Goal: Task Accomplishment & Management: Manage account settings

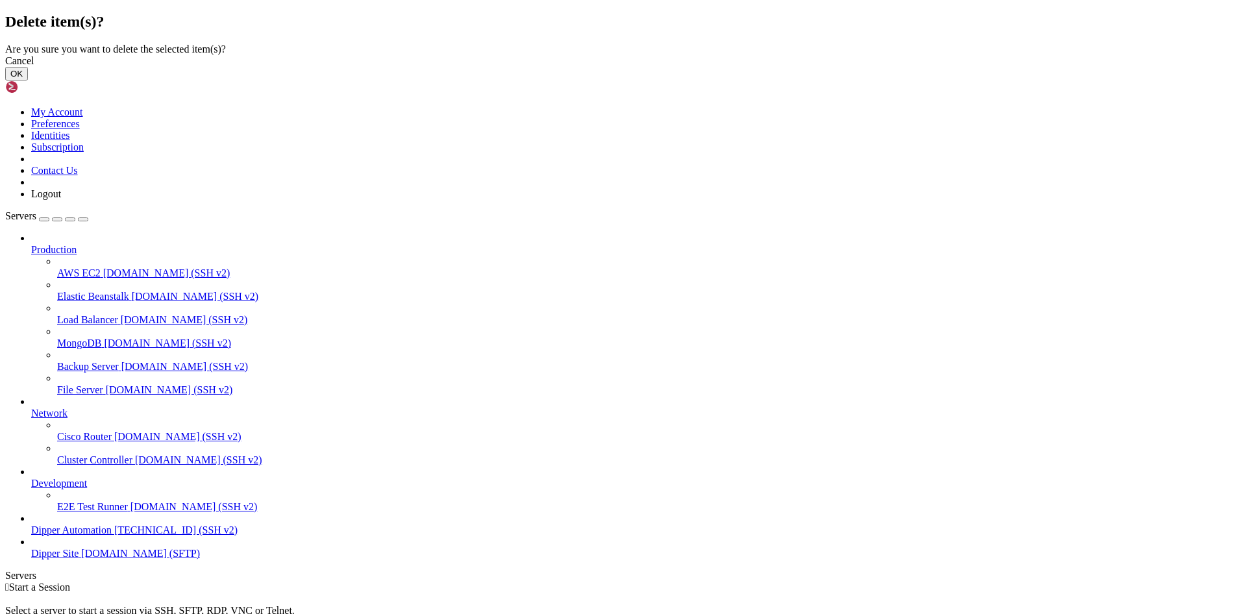
click at [28, 81] on button "OK" at bounding box center [16, 74] width 23 height 14
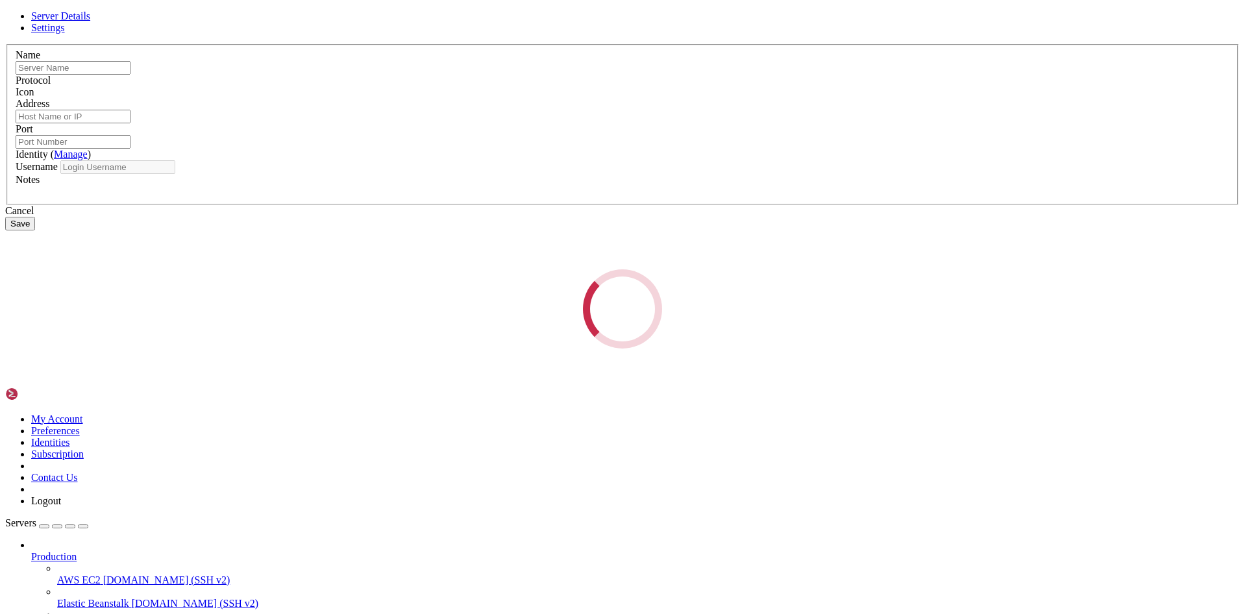
type input "Dipper Automation"
type input "[TECHNICAL_ID]"
type input "21"
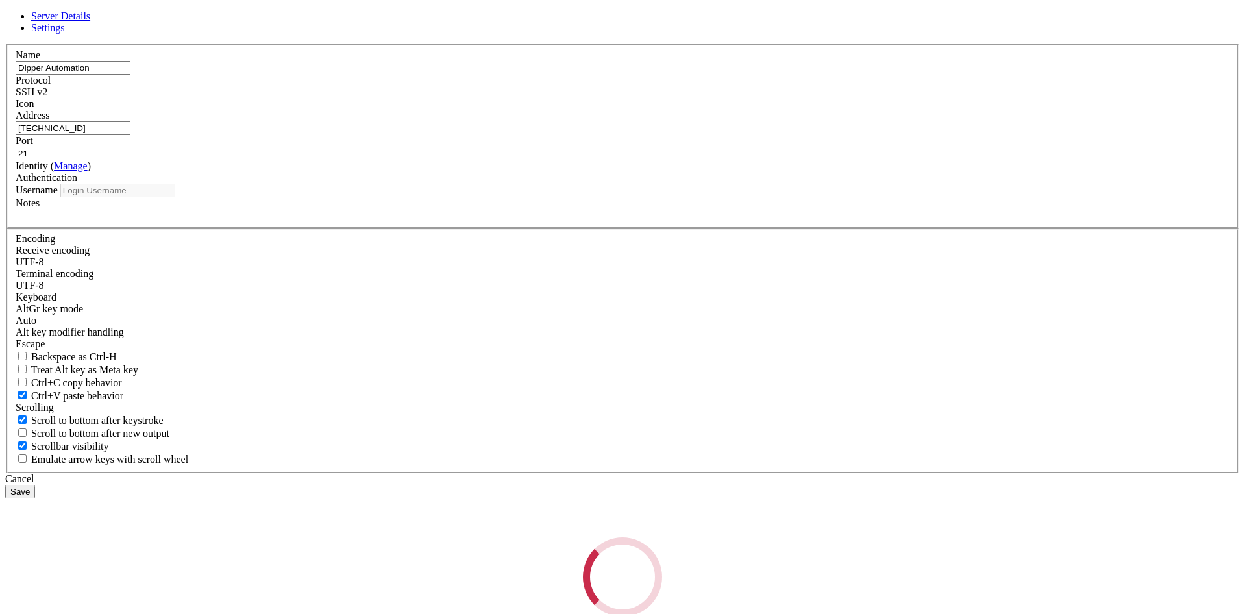
type input "root"
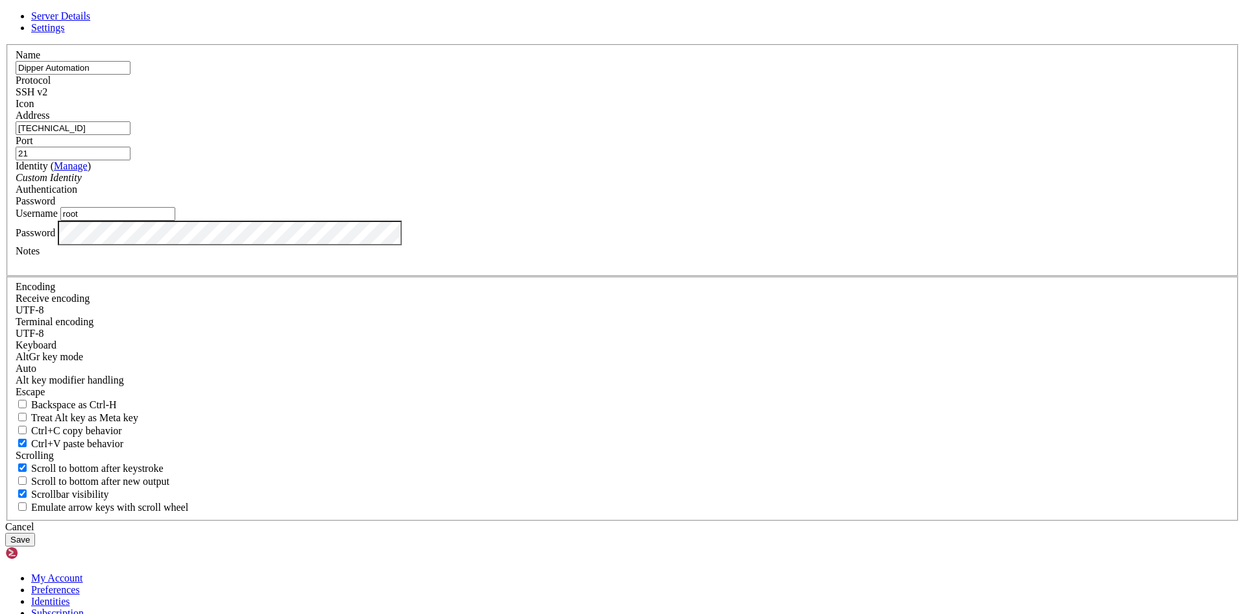
click at [0, 388] on html "Loading... Server Details Settings Name Dipper Automation Protocol SSH v2 Icon" at bounding box center [622, 556] width 1245 height 1112
click at [35, 533] on button "Save" at bounding box center [20, 540] width 30 height 14
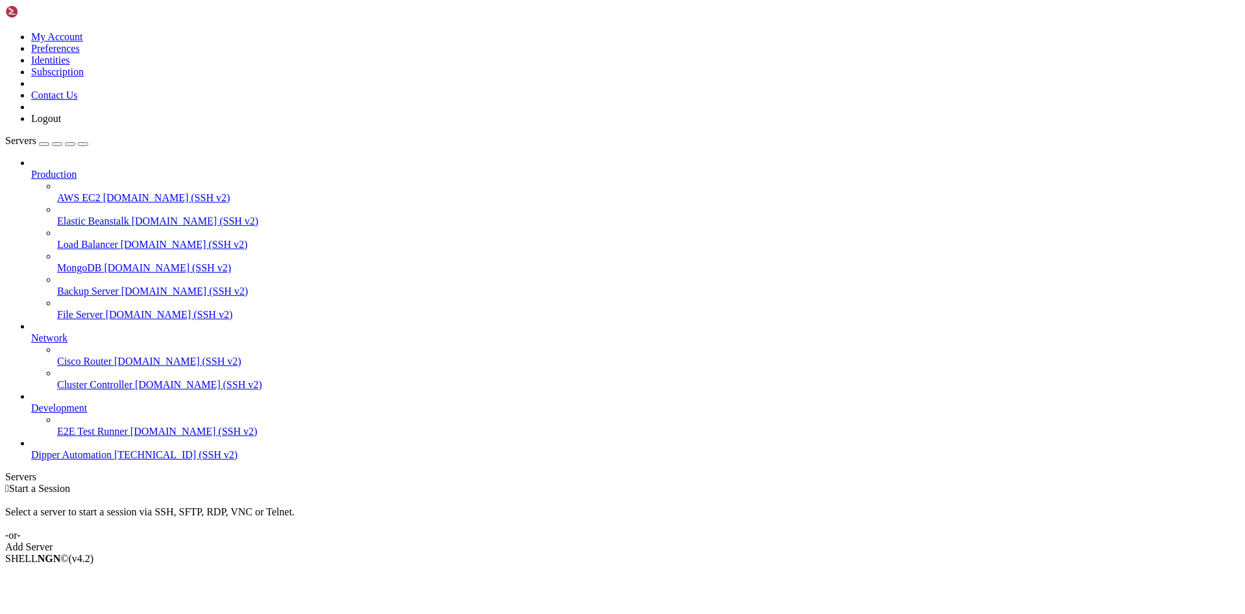
click at [116, 461] on link "Dipper Automation [TECHNICAL_ID] (SSH v2)" at bounding box center [635, 455] width 1209 height 12
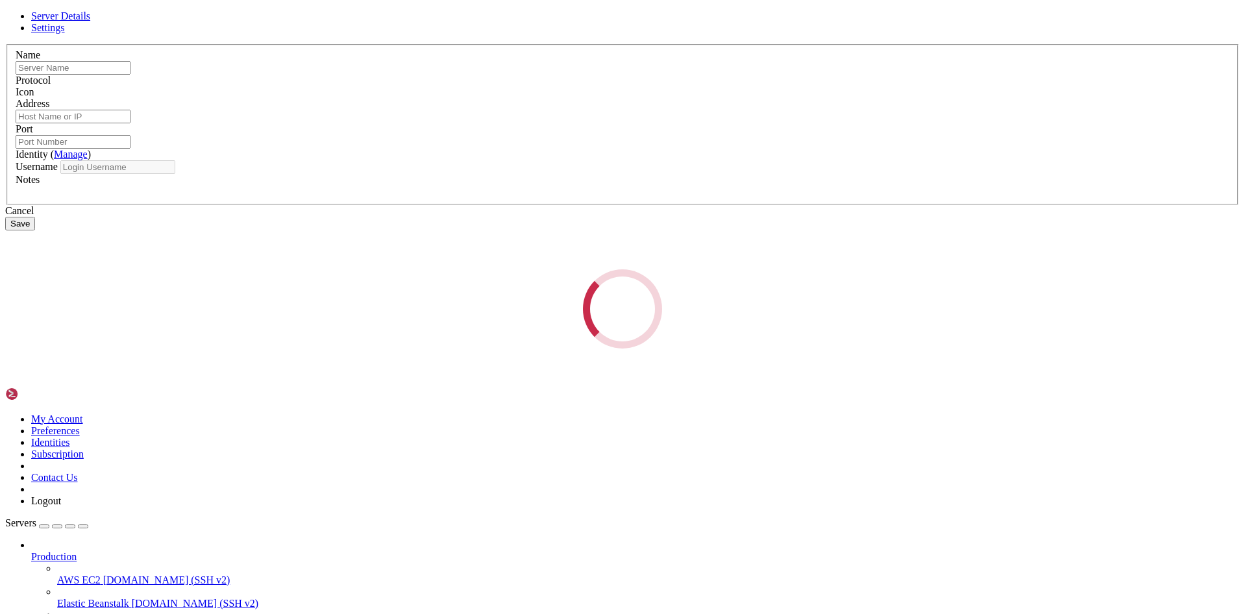
type input "Dipper Automation"
type input "[TECHNICAL_ID]"
type input "21"
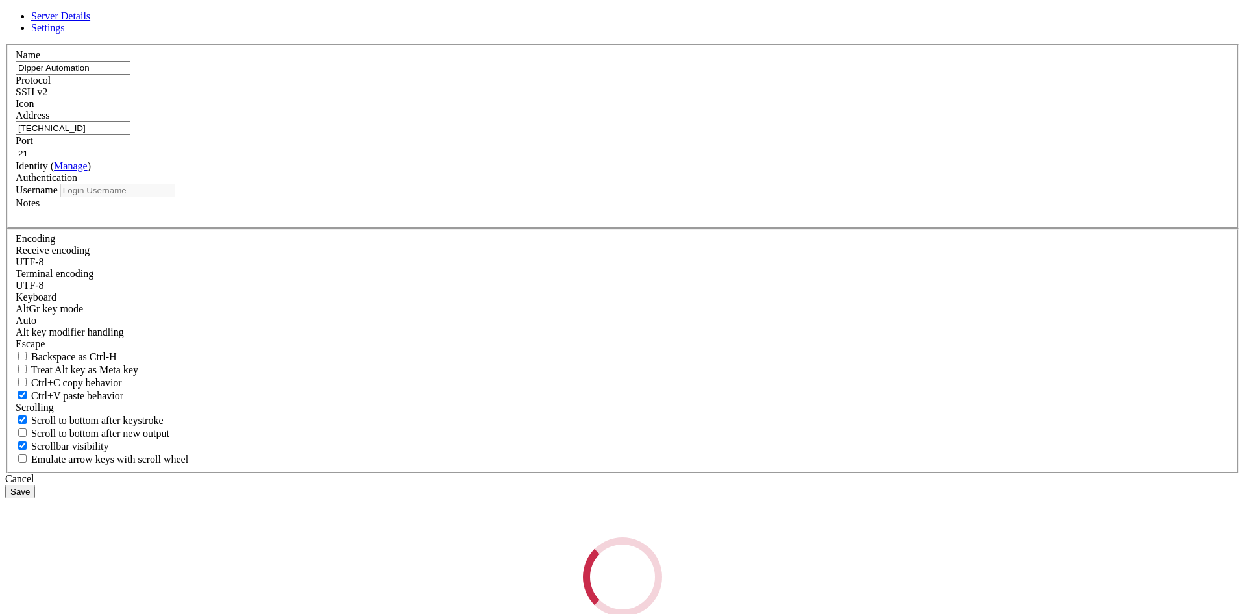
type input "root"
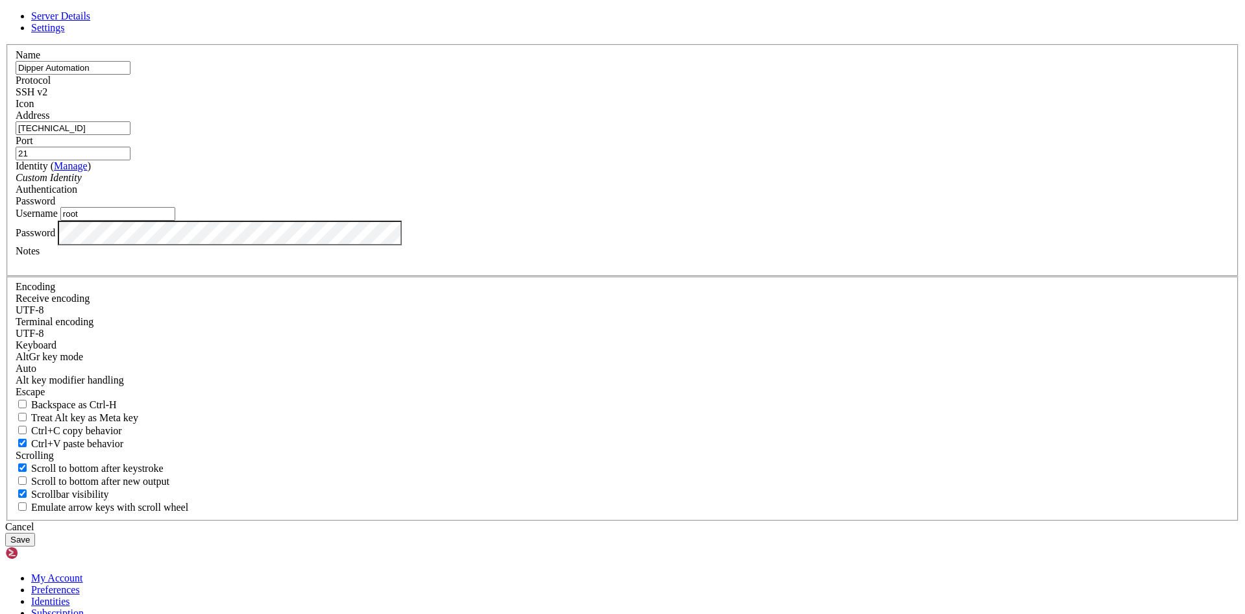
click at [185, 342] on div "Server Details Settings Name Dipper Automation Protocol SSH v2 Icon" at bounding box center [622, 278] width 1235 height 536
click at [5, 533] on button "Save" at bounding box center [20, 540] width 30 height 14
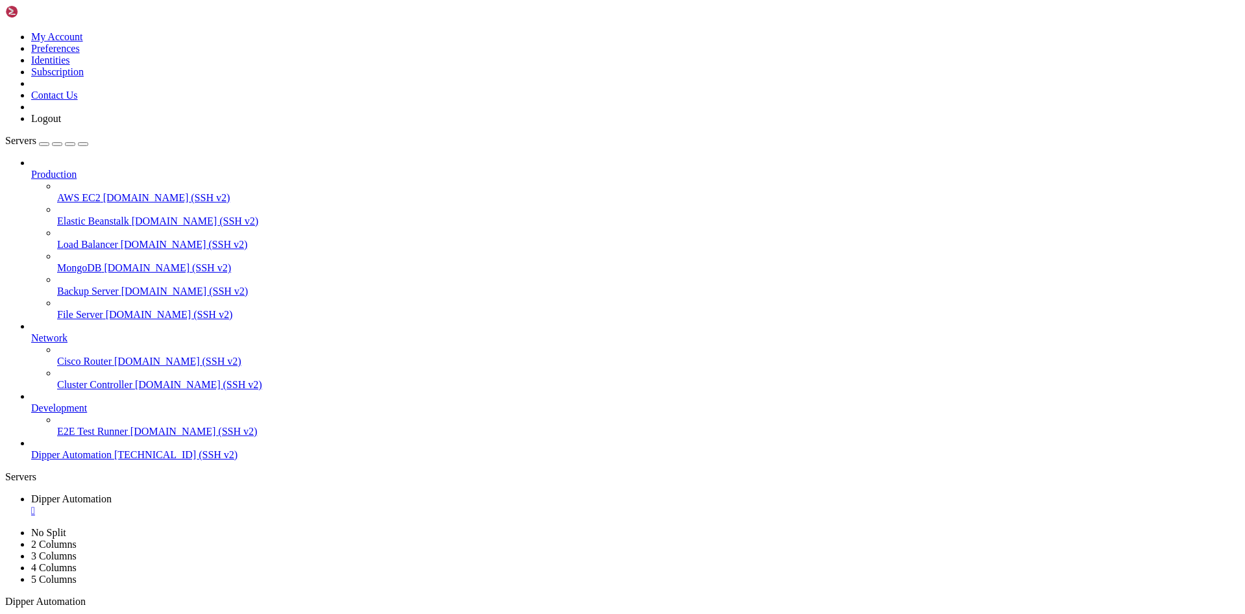
click at [89, 460] on span "Dipper Automation" at bounding box center [71, 454] width 81 height 11
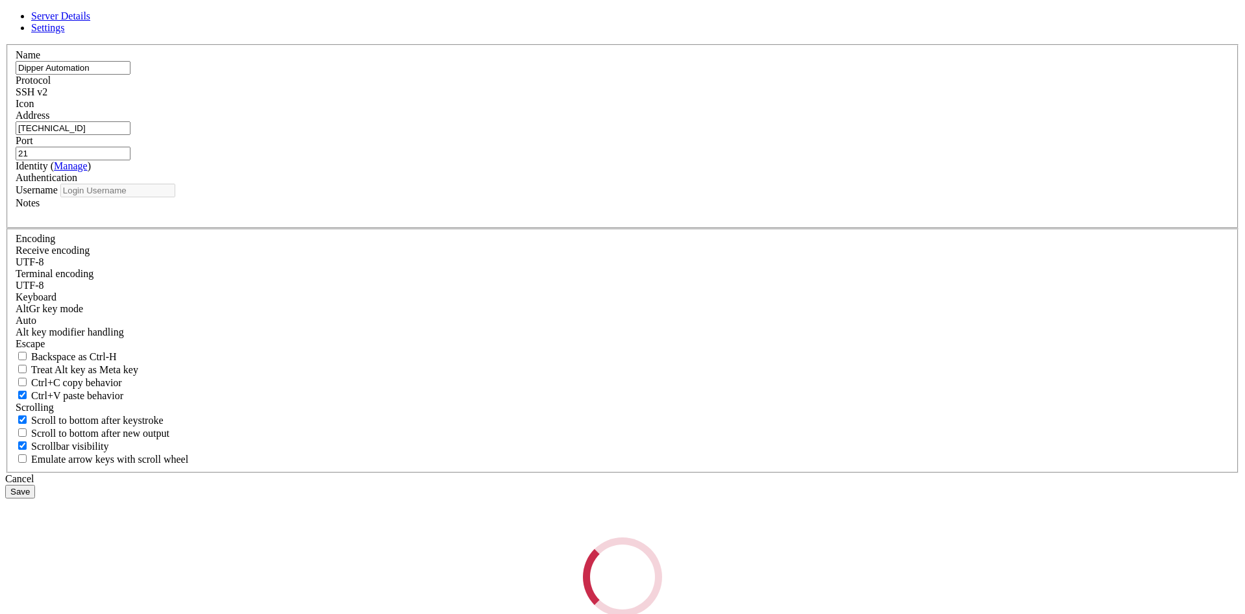
type input "root"
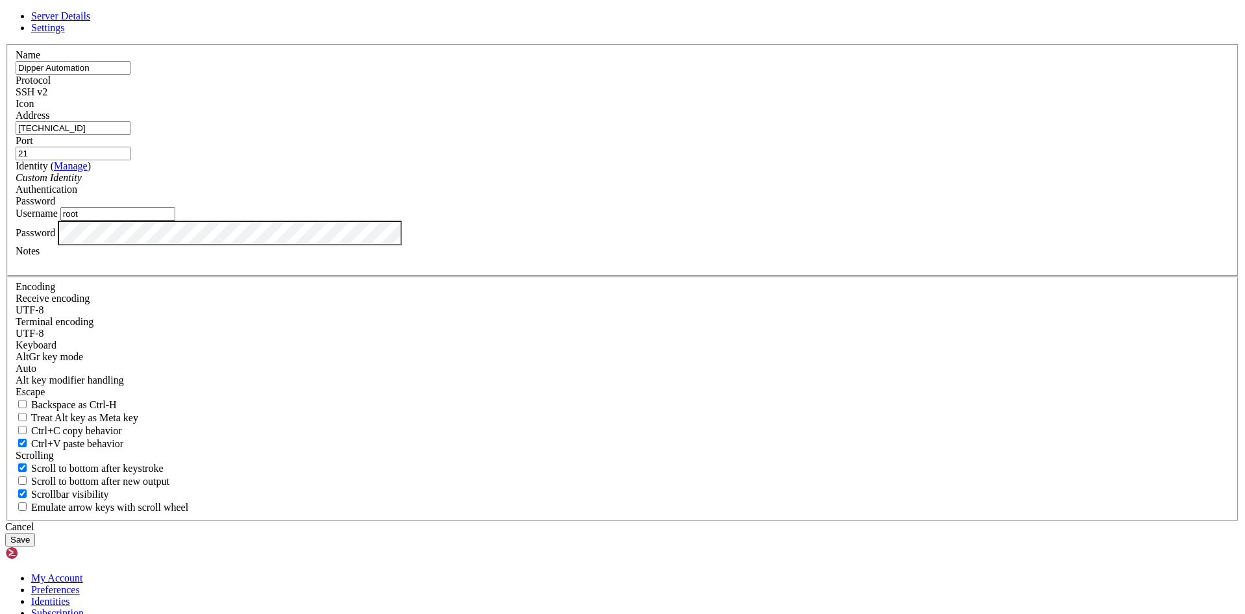
click at [5, 533] on button "Save" at bounding box center [20, 540] width 30 height 14
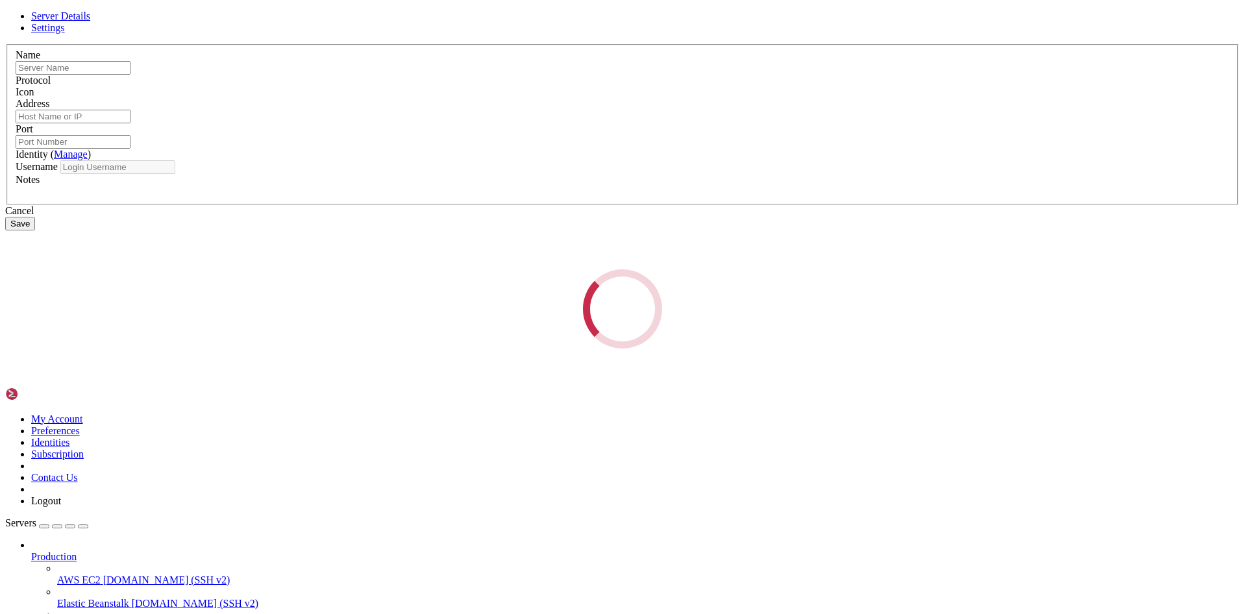
type input "Dipper Automation"
type input "[TECHNICAL_ID]"
type input "21"
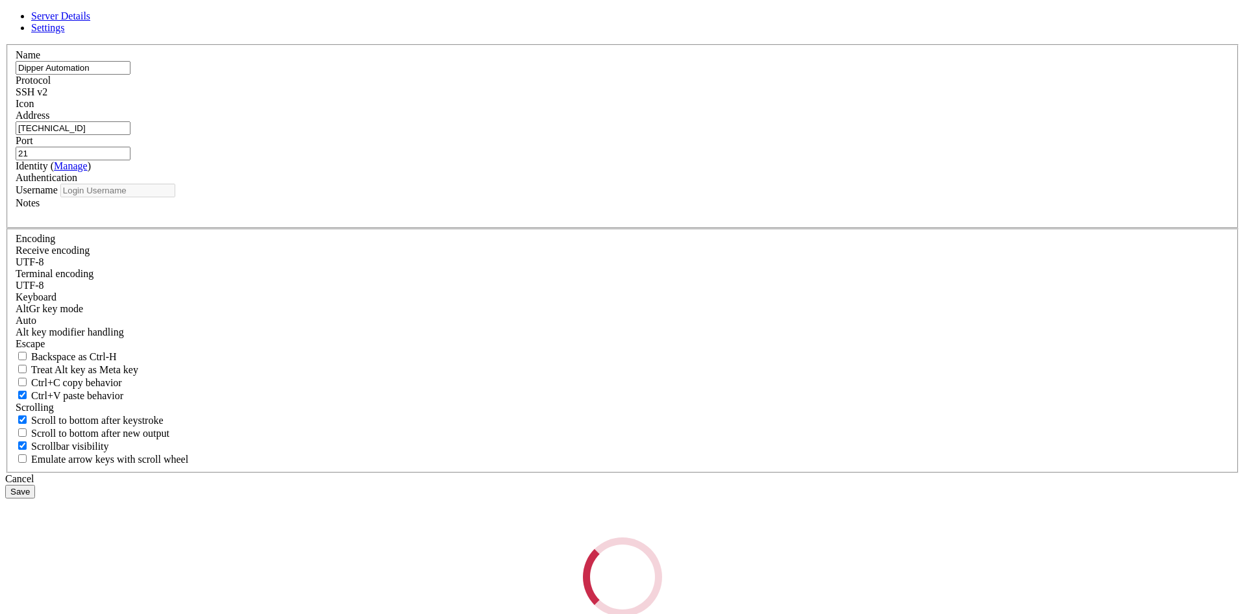
type input "root"
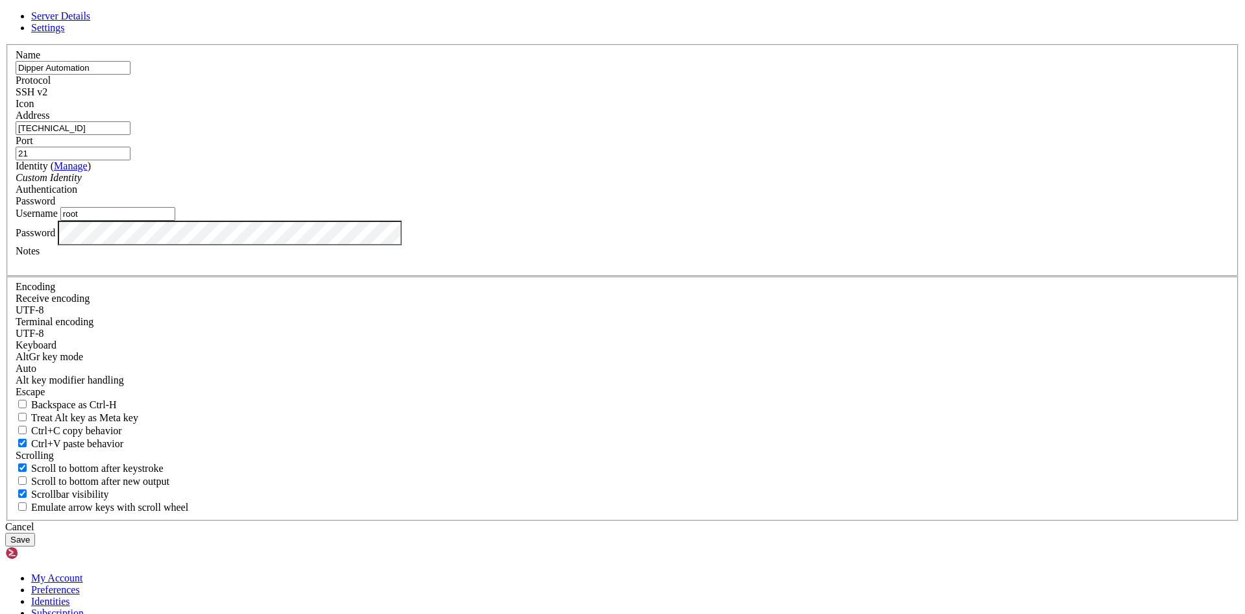
click at [175, 221] on input "root" at bounding box center [117, 214] width 115 height 14
click at [5, 533] on button "Save" at bounding box center [20, 540] width 30 height 14
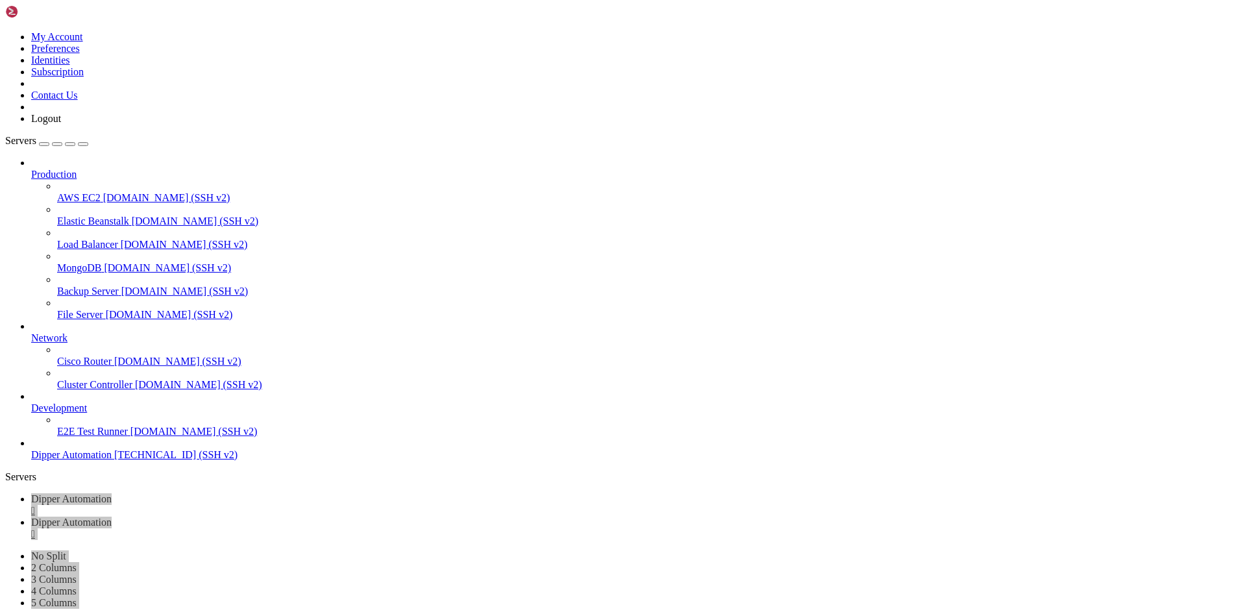
drag, startPoint x: 512, startPoint y: 329, endPoint x: 356, endPoint y: 413, distance: 176.9
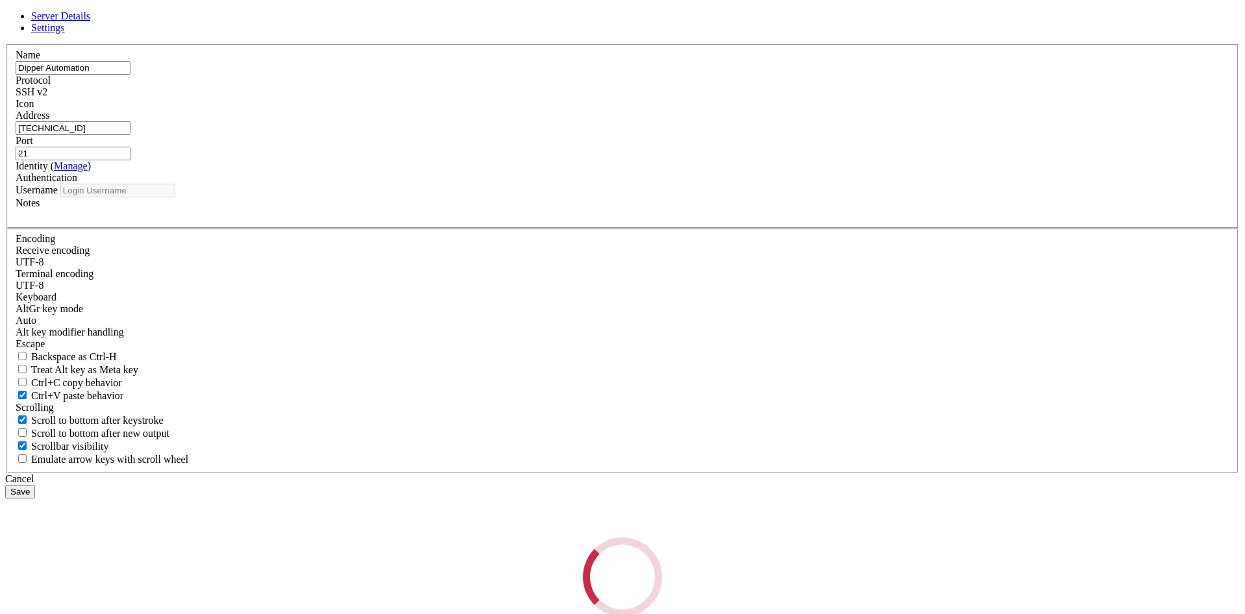
type input "root"
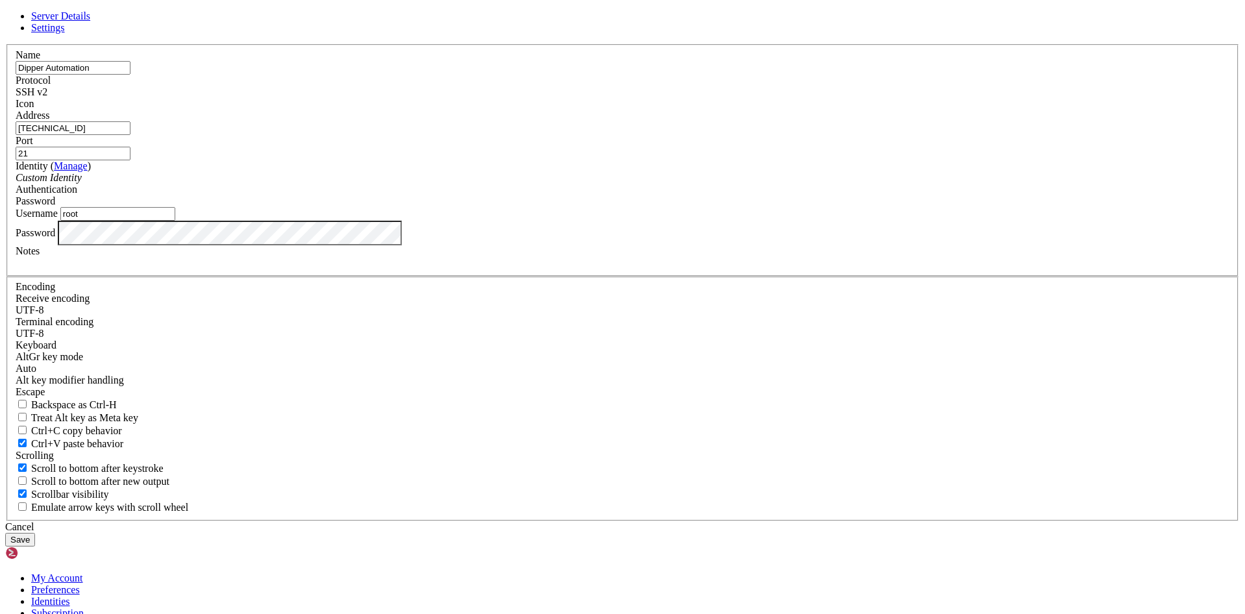
click at [174, 325] on div "Server Details Settings Name Dipper Automation Protocol SSH v2 Icon" at bounding box center [622, 278] width 1235 height 536
click at [243, 416] on div "Server Details Settings Name Dipper Automation Protocol SSH v2 Icon" at bounding box center [622, 278] width 1235 height 536
click at [460, 245] on div "Password" at bounding box center [623, 233] width 1214 height 25
click at [35, 533] on button "Save" at bounding box center [20, 540] width 30 height 14
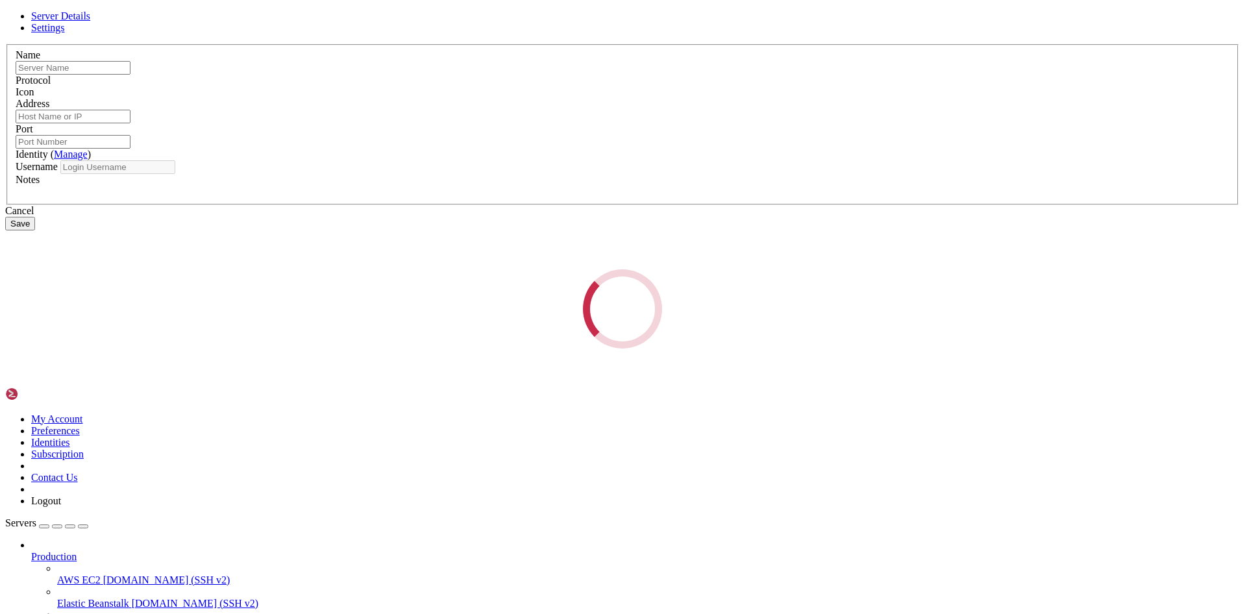
type input "Dipper Automation"
type input "[TECHNICAL_ID]"
type input "21"
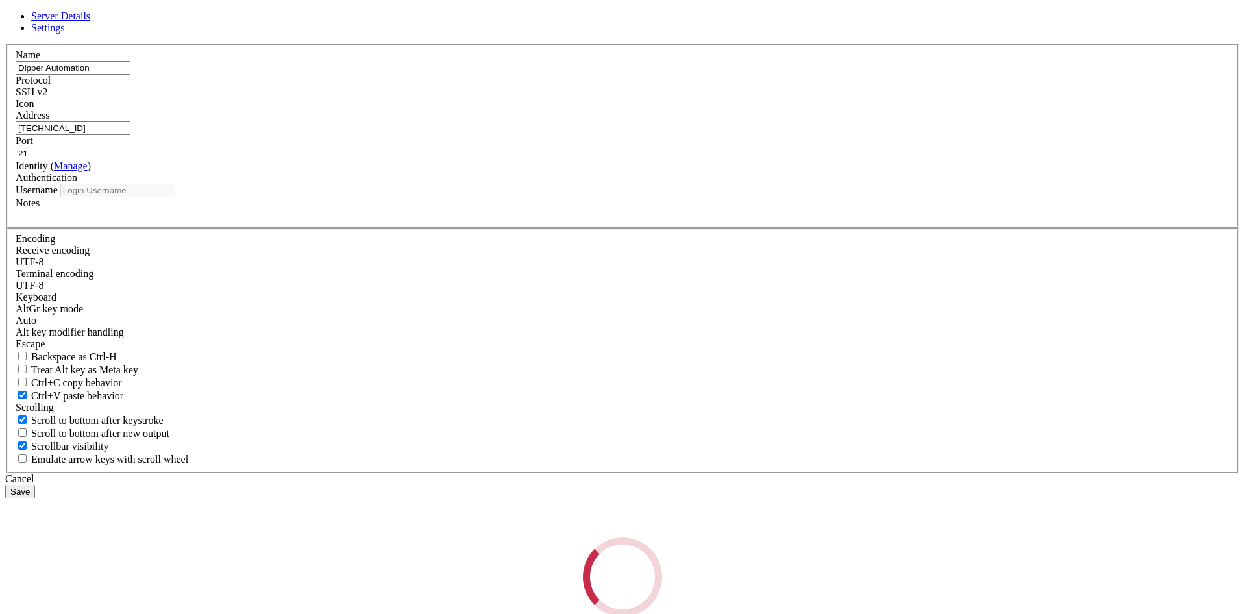
type input "root"
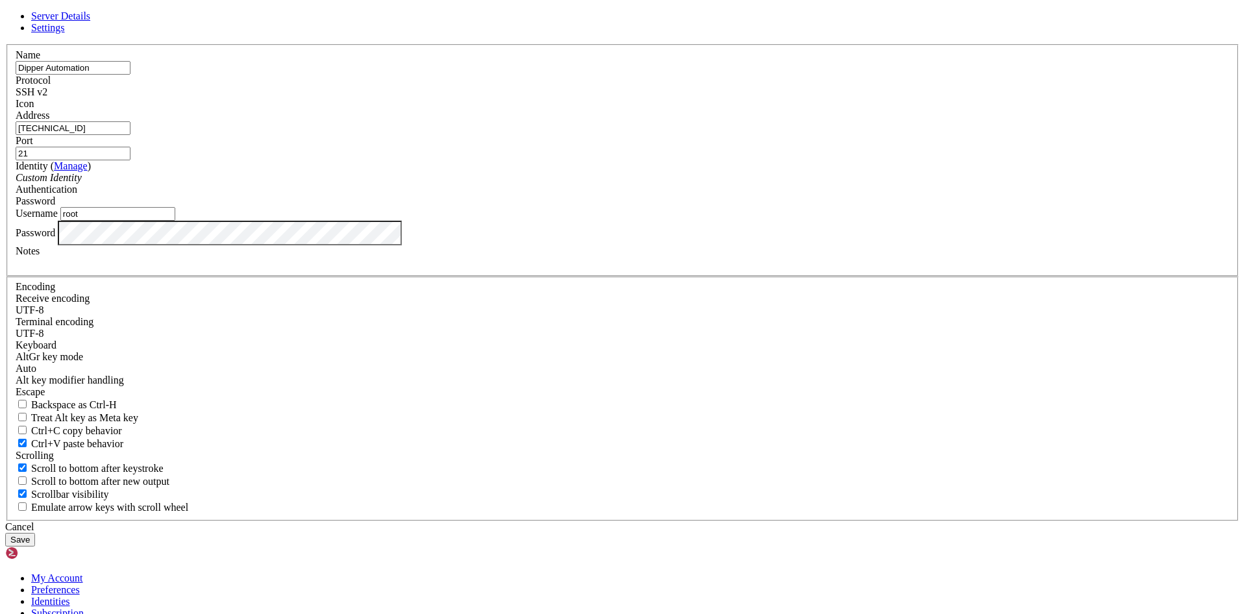
click at [345, 416] on div "Server Details Settings Name Dipper Automation Protocol SSH v2 Icon" at bounding box center [622, 278] width 1235 height 536
click at [5, 533] on button "Save" at bounding box center [20, 540] width 30 height 14
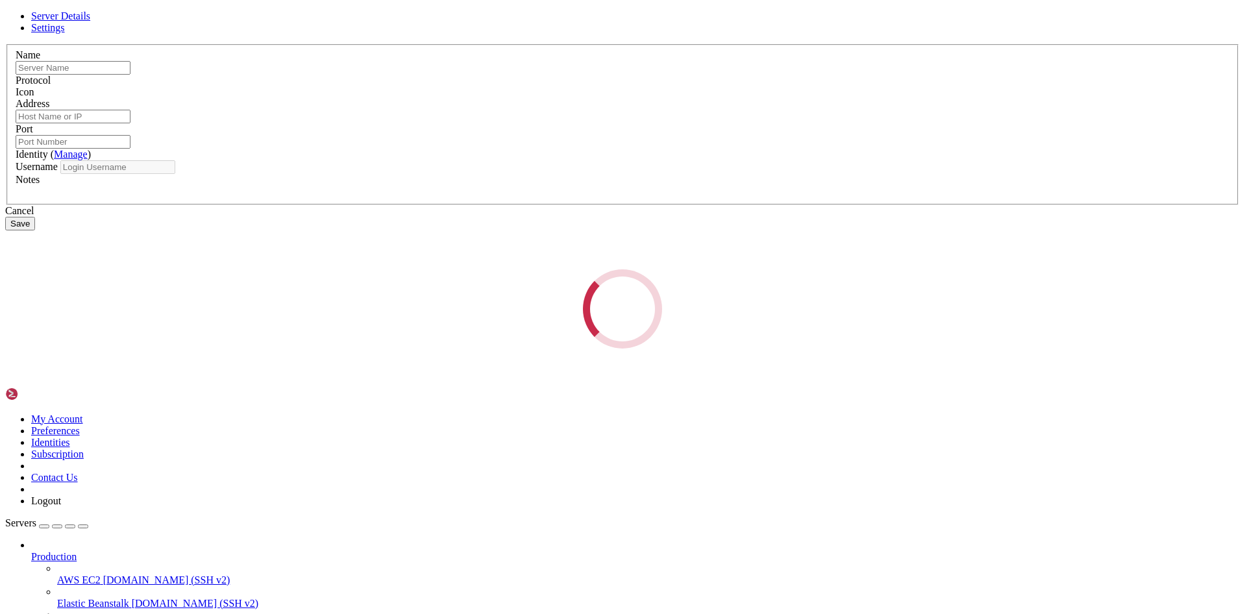
type input "Dipper Automation"
type input "[TECHNICAL_ID]"
type input "21"
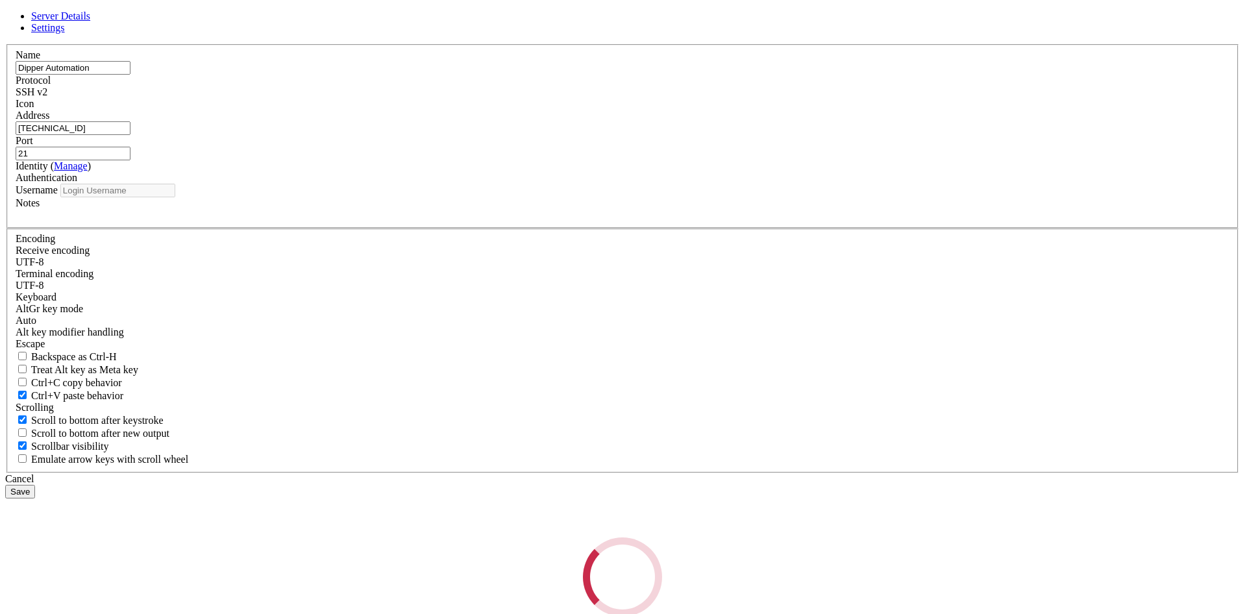
type input "root"
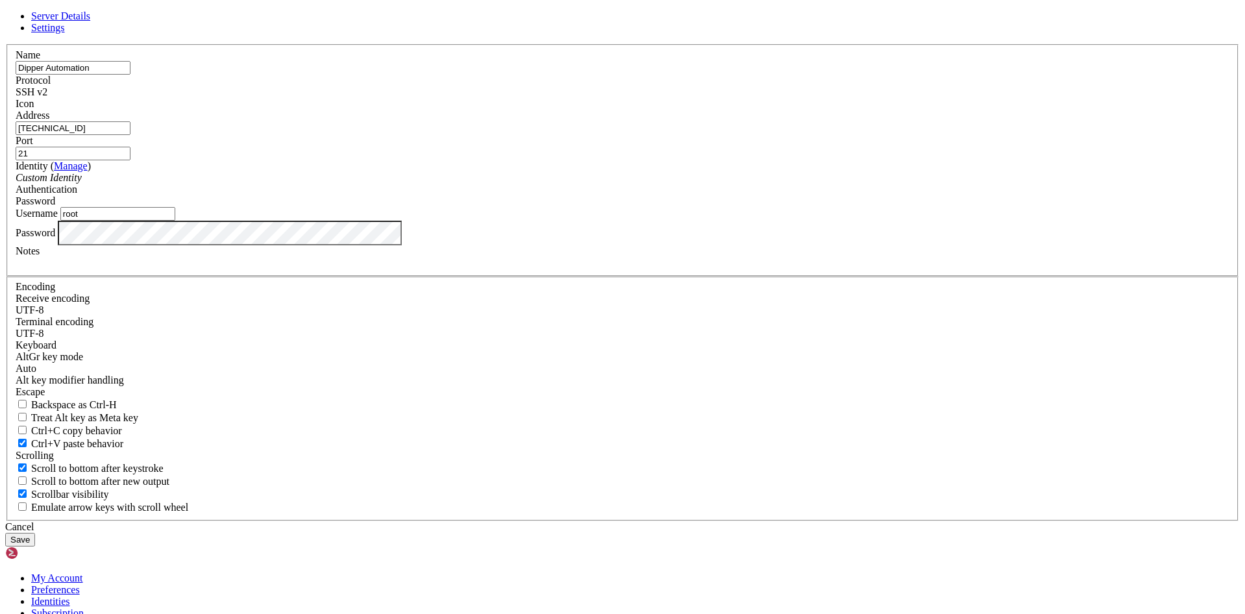
click at [35, 533] on button "Save" at bounding box center [20, 540] width 30 height 14
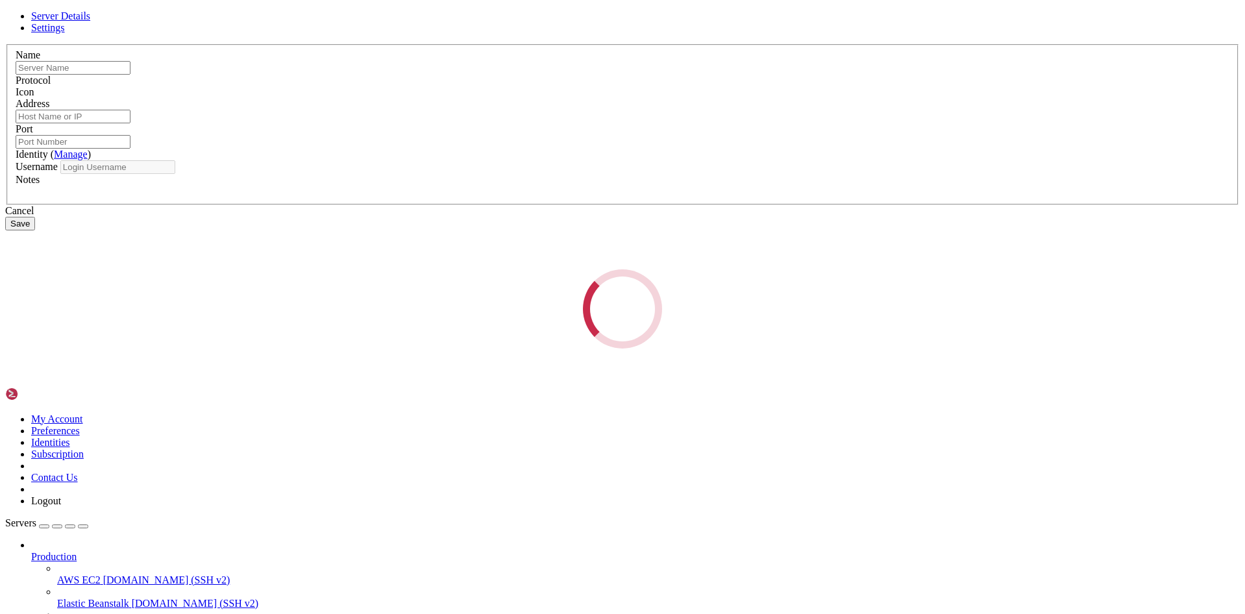
type input "Dipper Automation"
type input "[TECHNICAL_ID]"
type input "21"
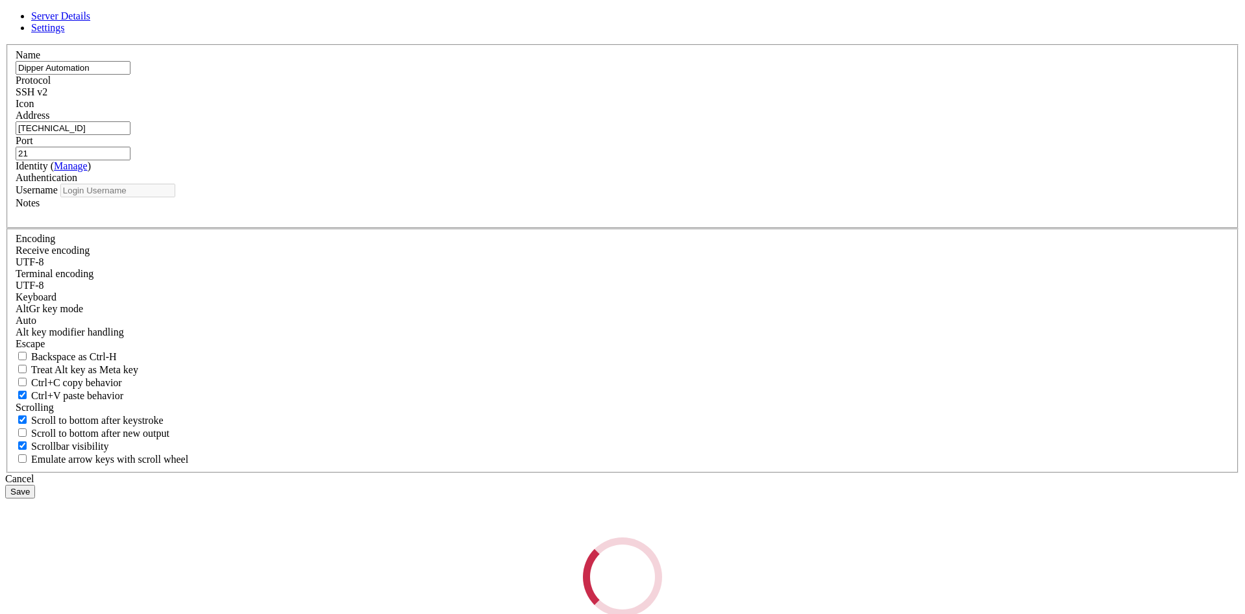
type input "root"
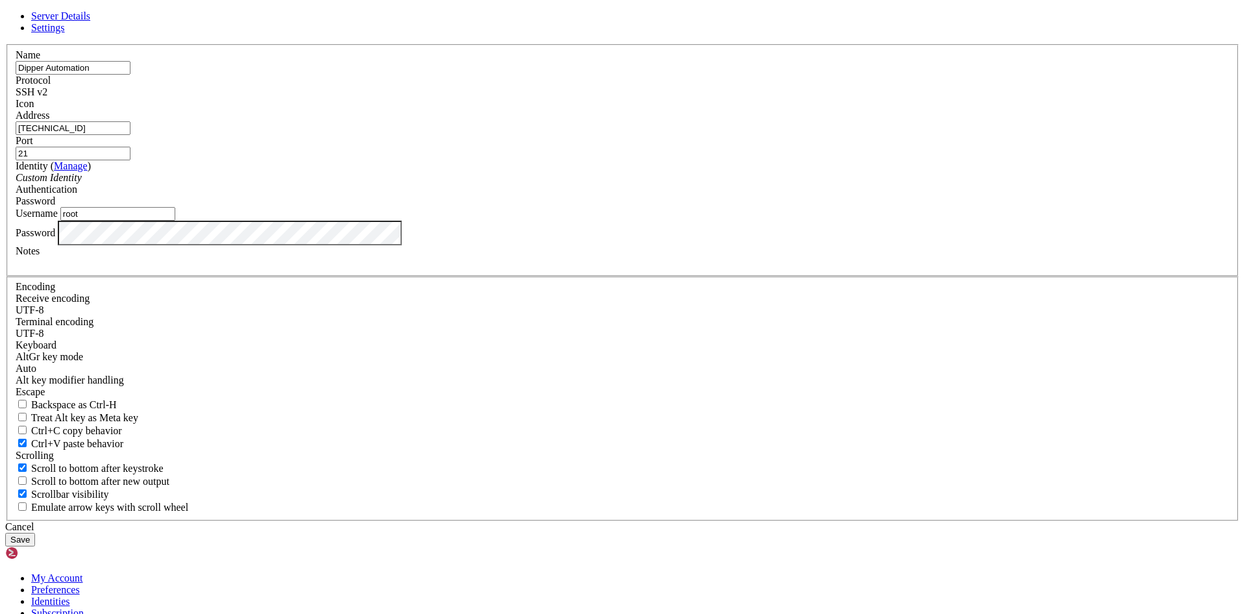
click at [717, 160] on div "Port 21" at bounding box center [623, 147] width 1214 height 25
click at [131, 160] on input "21" at bounding box center [73, 154] width 115 height 14
click at [35, 533] on button "Save" at bounding box center [20, 540] width 30 height 14
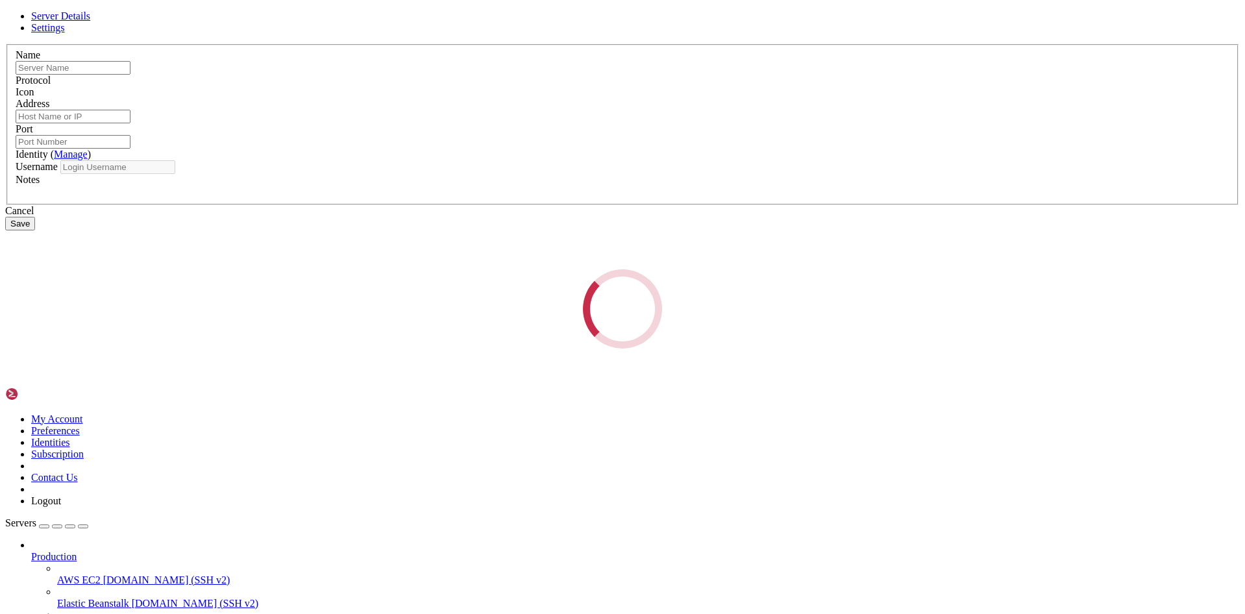
type input "Dipper Automation"
type input "[TECHNICAL_ID]"
type input "21"
type input "root"
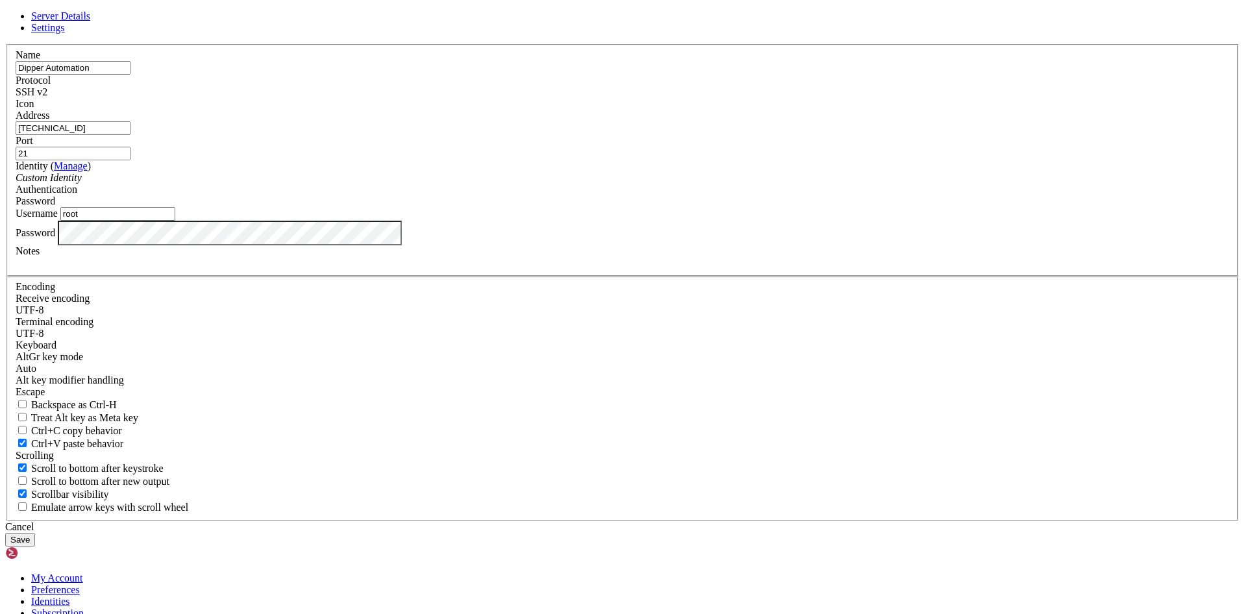
click at [131, 135] on input "[TECHNICAL_ID]" at bounding box center [73, 128] width 115 height 14
click at [131, 160] on input "21" at bounding box center [73, 154] width 115 height 14
click at [175, 221] on input "root" at bounding box center [117, 214] width 115 height 14
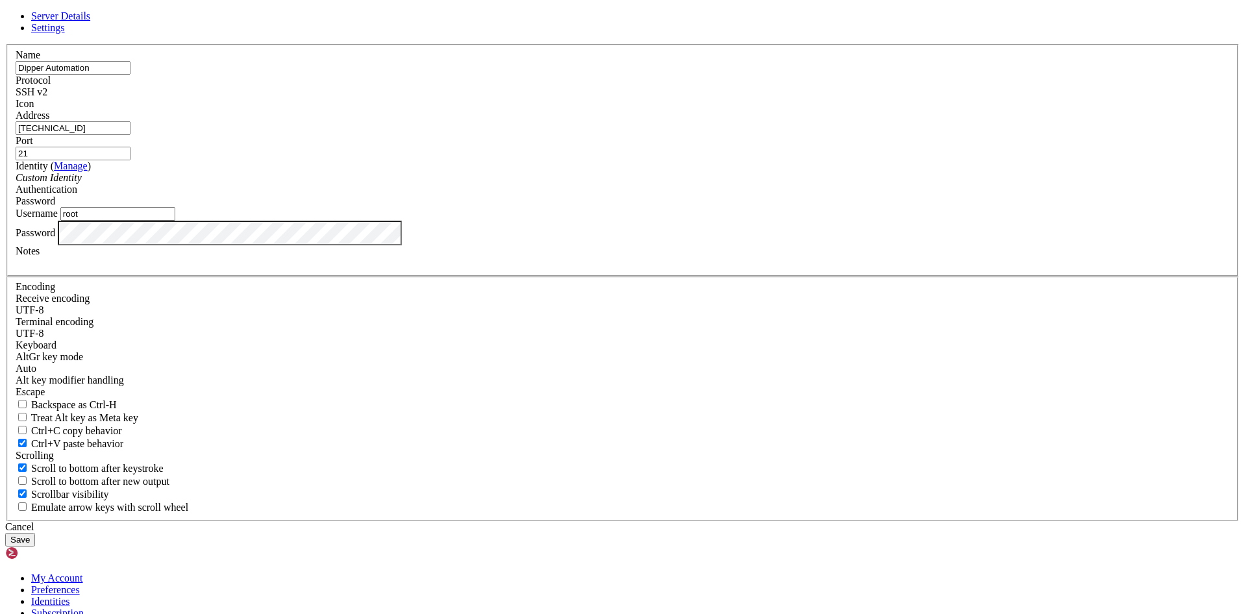
click at [69, 380] on div "Server Details Settings Name Dipper Automation Protocol SSH v2 Icon" at bounding box center [622, 278] width 1235 height 536
drag, startPoint x: 709, startPoint y: 226, endPoint x: 638, endPoint y: 230, distance: 70.9
click at [638, 230] on fieldset "Name Dipper Automation Protocol SSH v2 Icon Address [TECHNICAL_ID] ( )" at bounding box center [622, 160] width 1232 height 232
click at [131, 135] on input "[TECHNICAL_ID]" at bounding box center [73, 128] width 115 height 14
click at [131, 160] on input "21" at bounding box center [73, 154] width 115 height 14
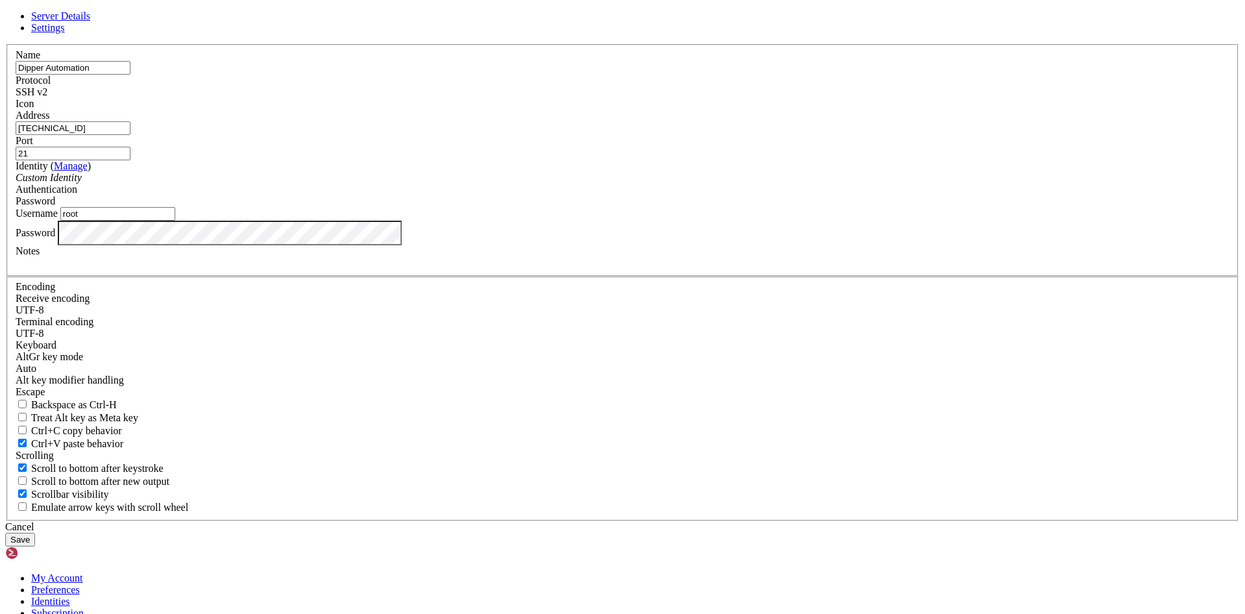
click at [35, 533] on button "Save" at bounding box center [20, 540] width 30 height 14
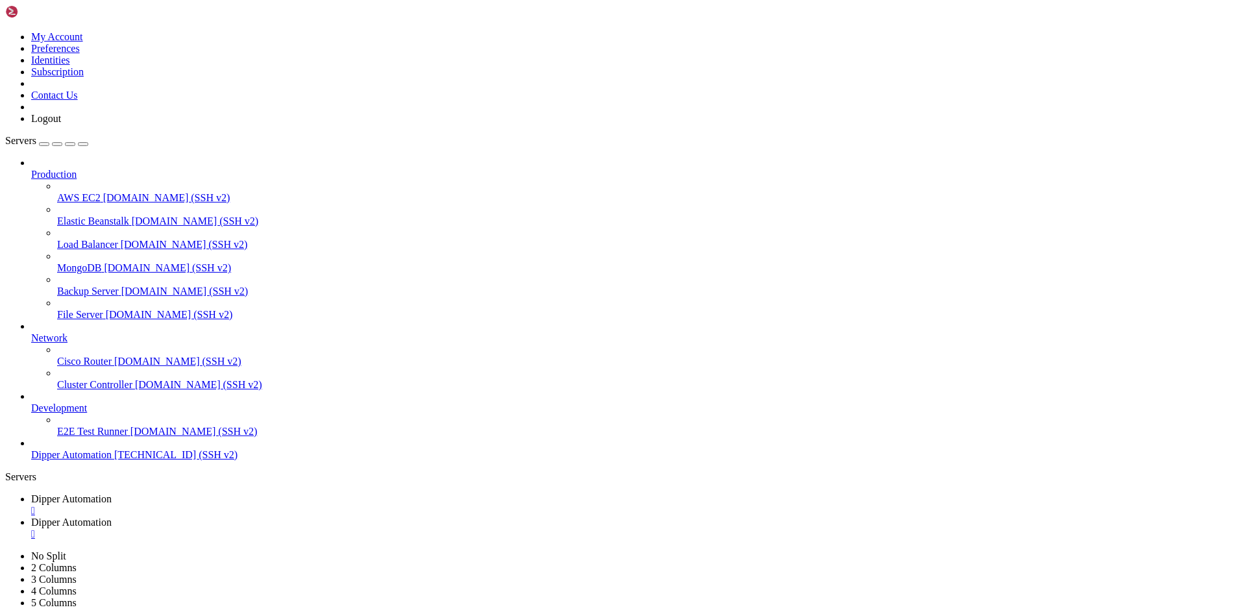
click at [269, 505] on div "" at bounding box center [635, 511] width 1209 height 12
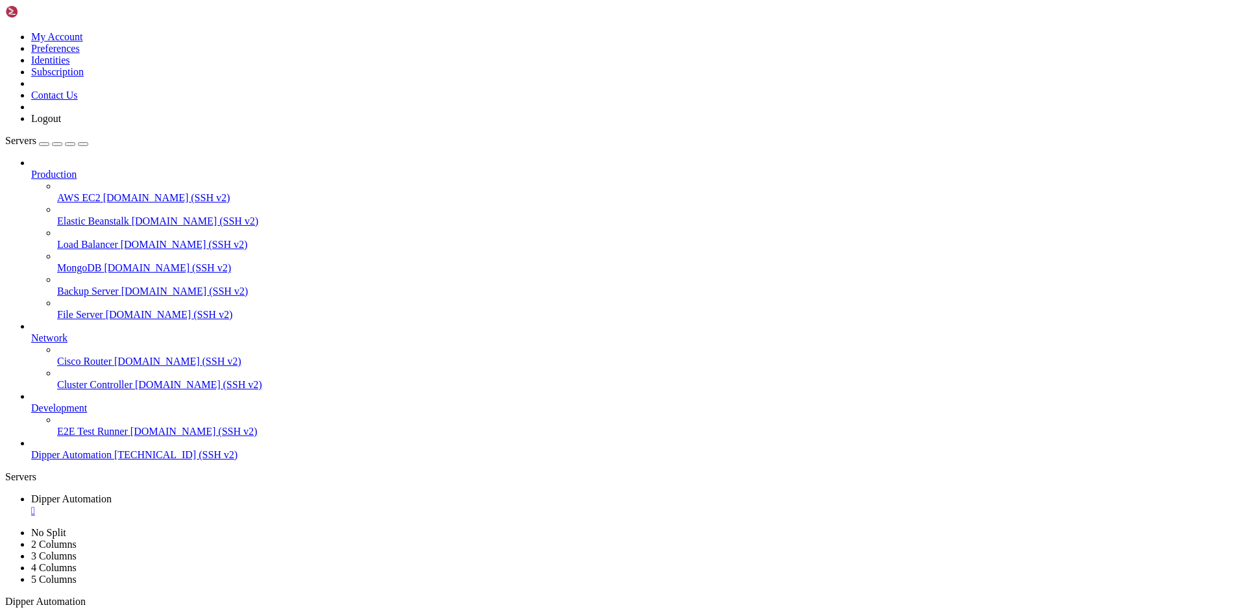
drag, startPoint x: 288, startPoint y: 1201, endPoint x: 231, endPoint y: 1078, distance: 134.8
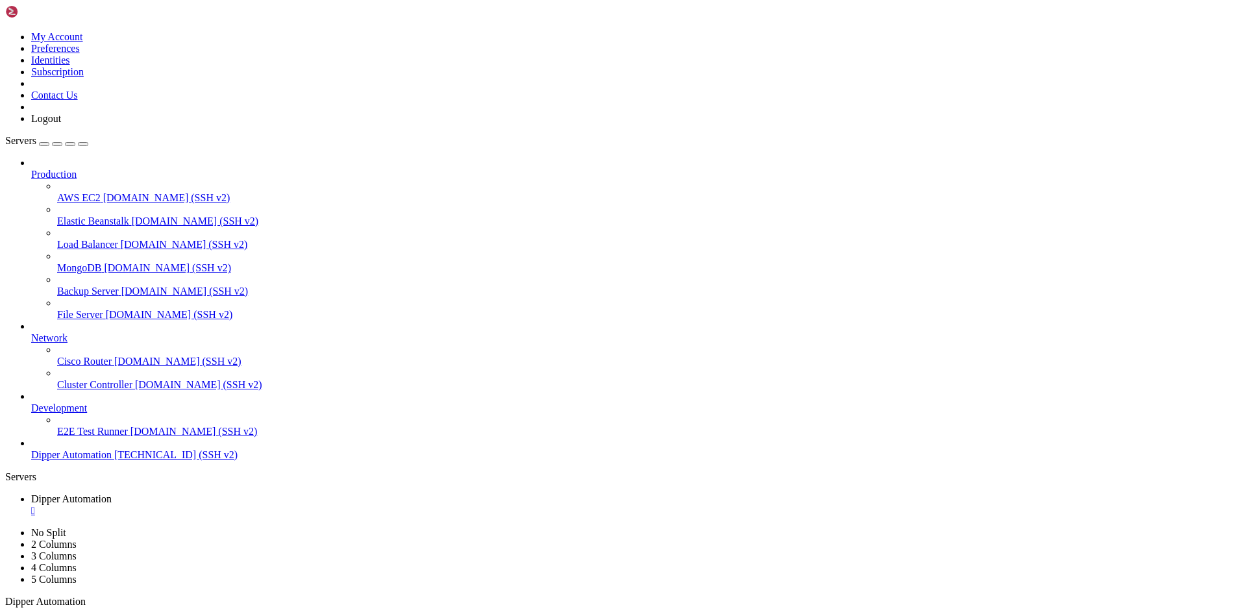
drag, startPoint x: 139, startPoint y: 603, endPoint x: 122, endPoint y: 606, distance: 17.1
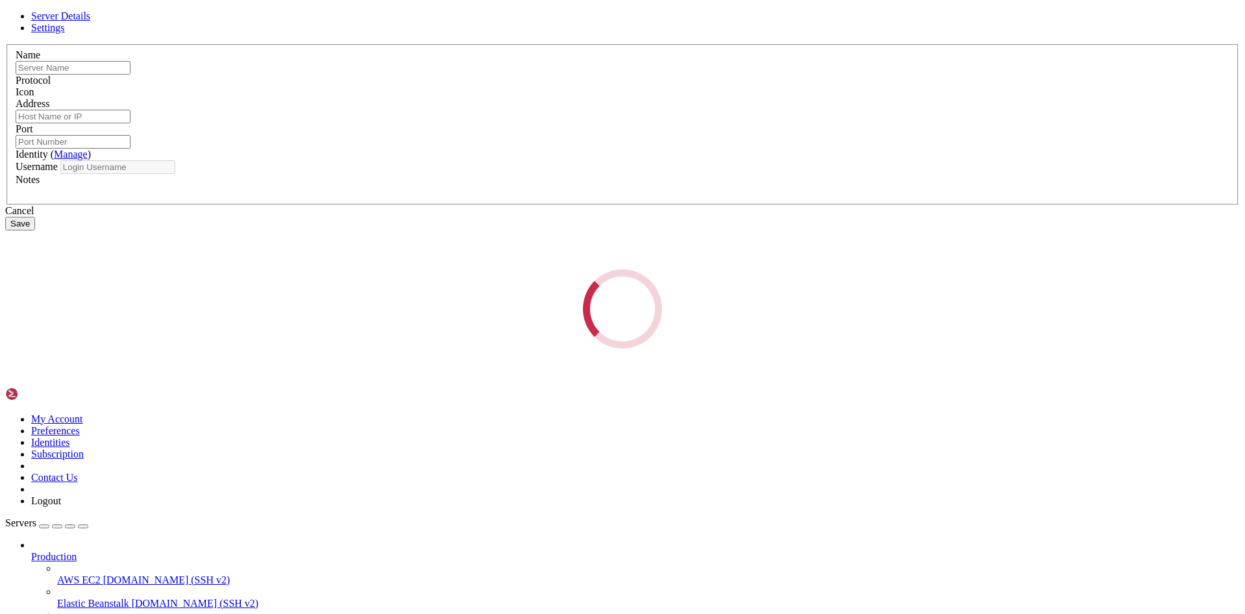
type input "Dipper Automation"
type input "[TECHNICAL_ID]"
type input "21"
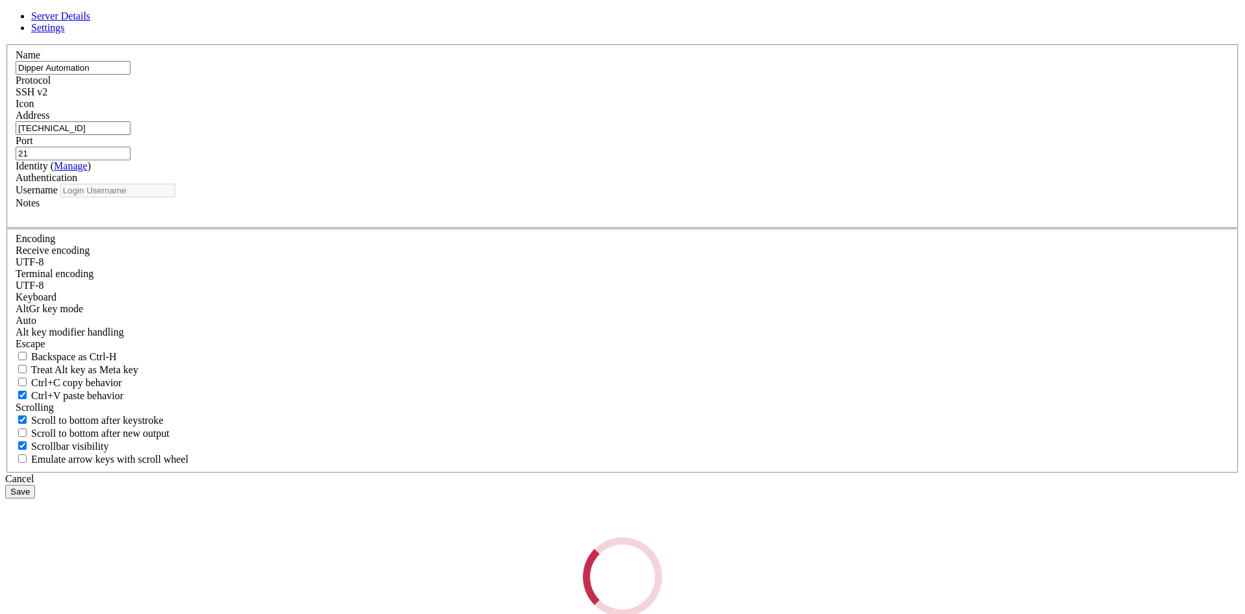
type input "root"
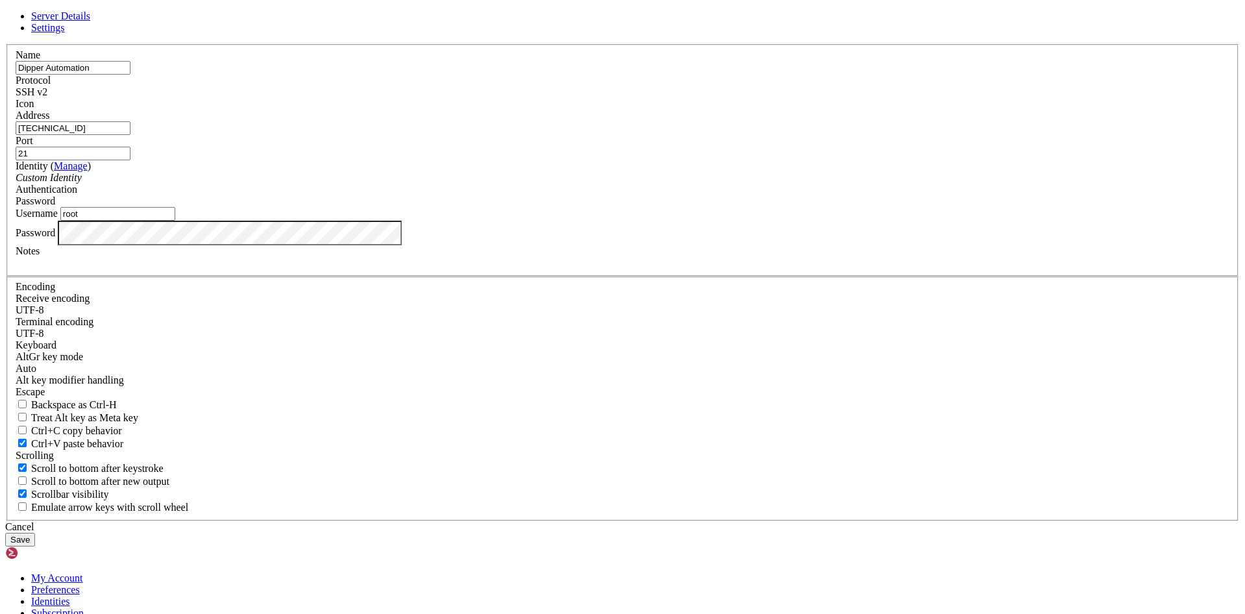
click at [699, 521] on div "Cancel" at bounding box center [622, 527] width 1235 height 12
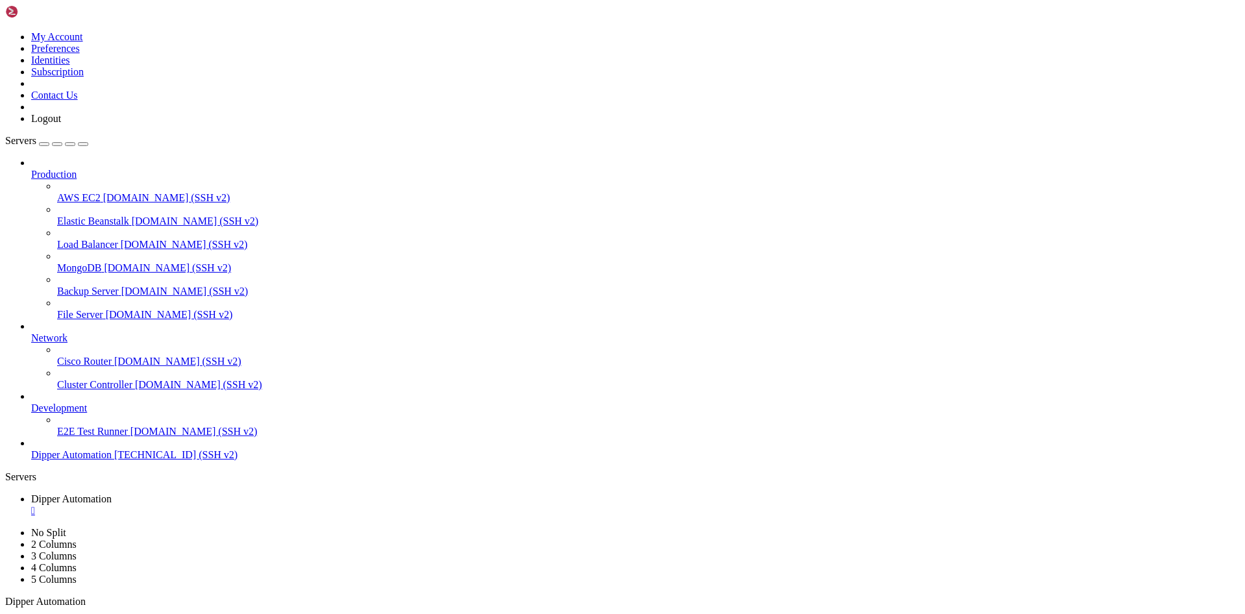
type input "/root"
click at [112, 493] on span "Dipper Automation" at bounding box center [71, 498] width 81 height 11
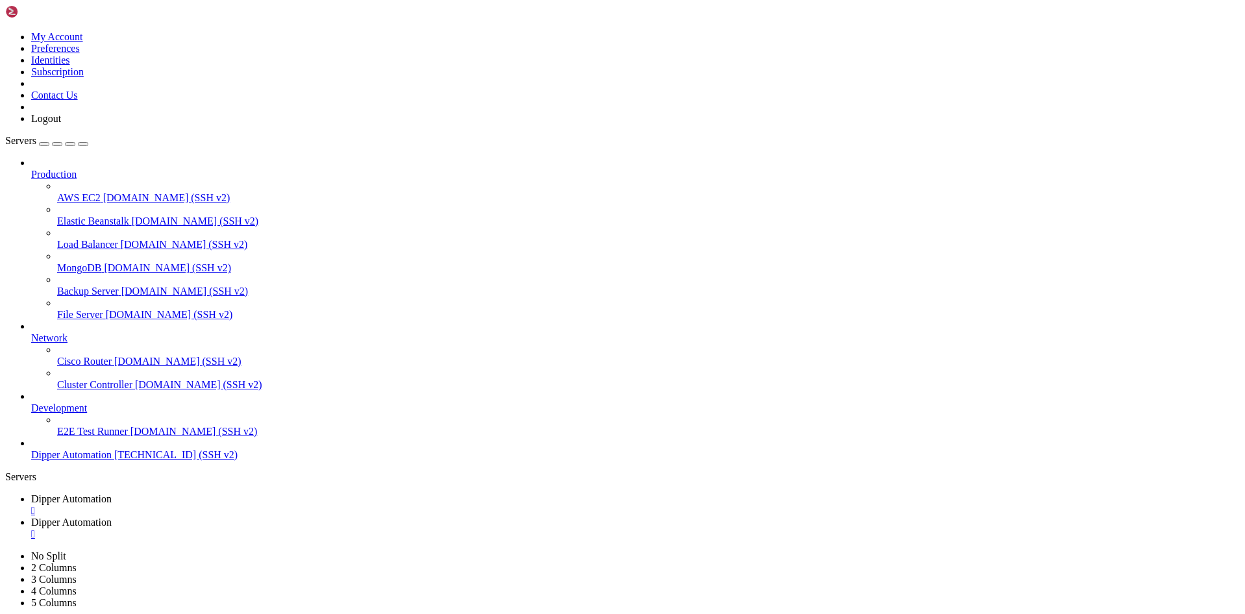
click at [112, 517] on span "Dipper Automation" at bounding box center [71, 522] width 81 height 11
click at [210, 493] on link "Dipper Automation " at bounding box center [635, 504] width 1209 height 23
click at [112, 517] on span "Dipper Automation" at bounding box center [71, 522] width 81 height 11
